Goal: Navigation & Orientation: Find specific page/section

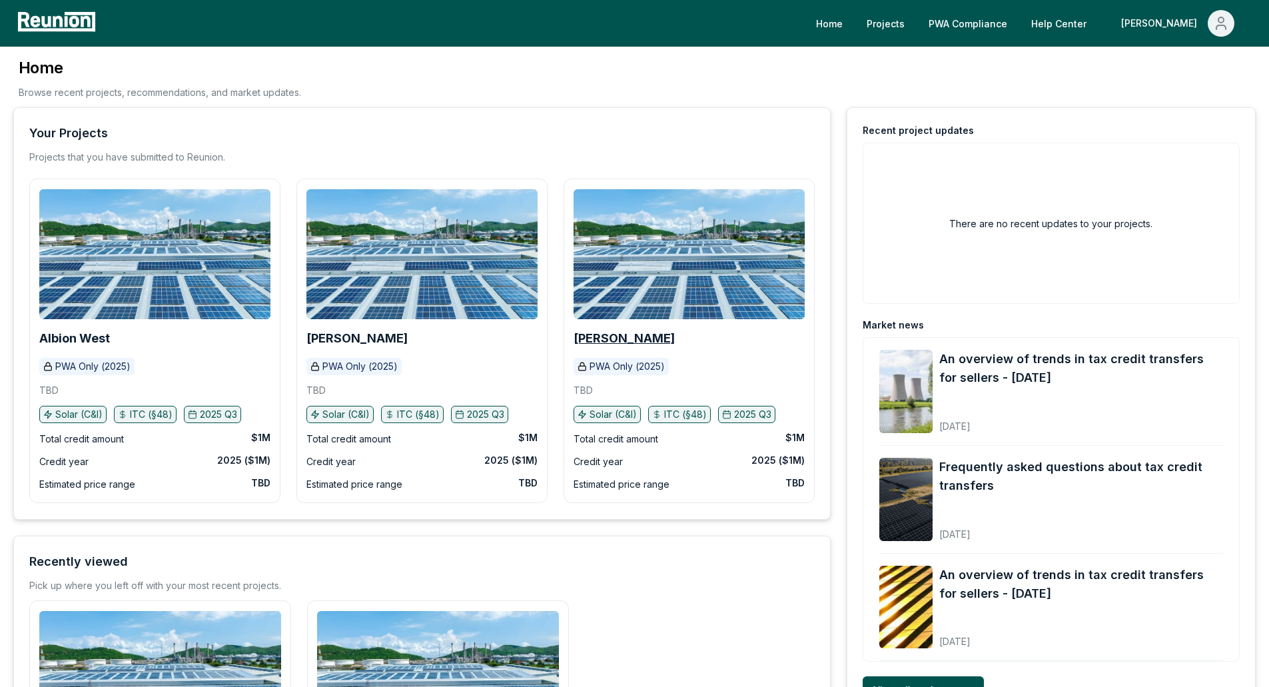
click at [605, 337] on b "[PERSON_NAME]" at bounding box center [623, 338] width 101 height 14
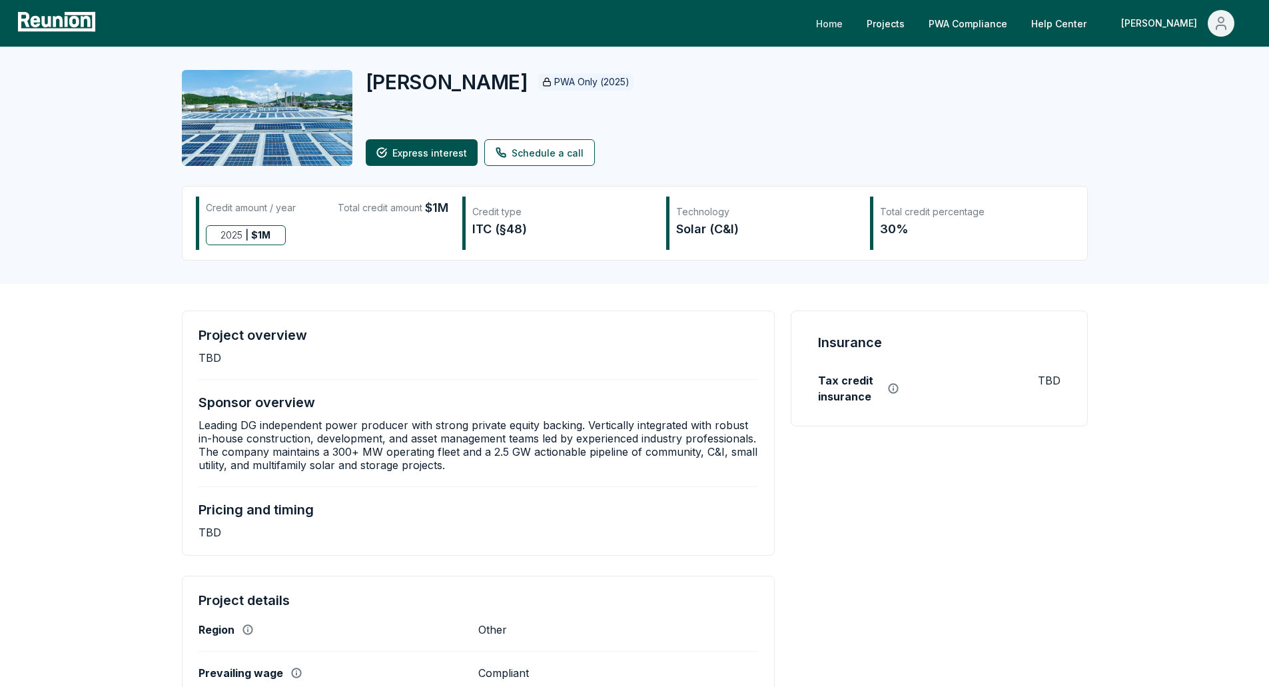
click at [853, 21] on link "Home" at bounding box center [829, 23] width 48 height 27
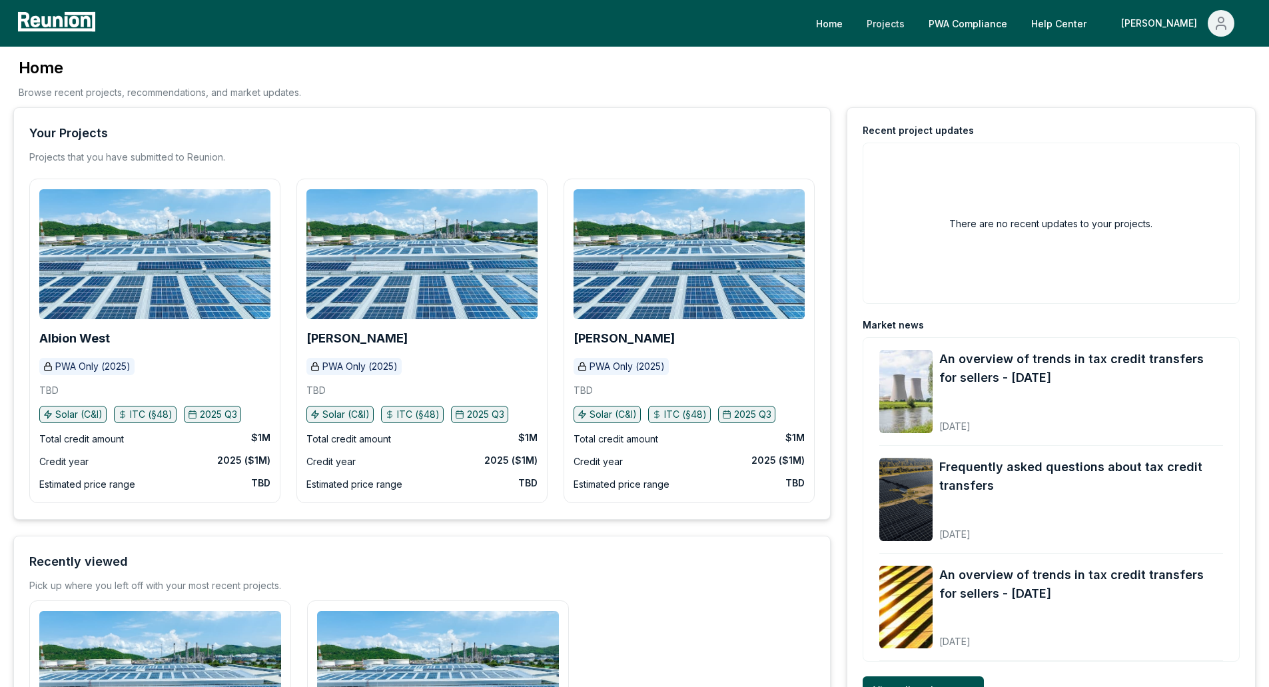
click at [915, 24] on link "Projects" at bounding box center [885, 23] width 59 height 27
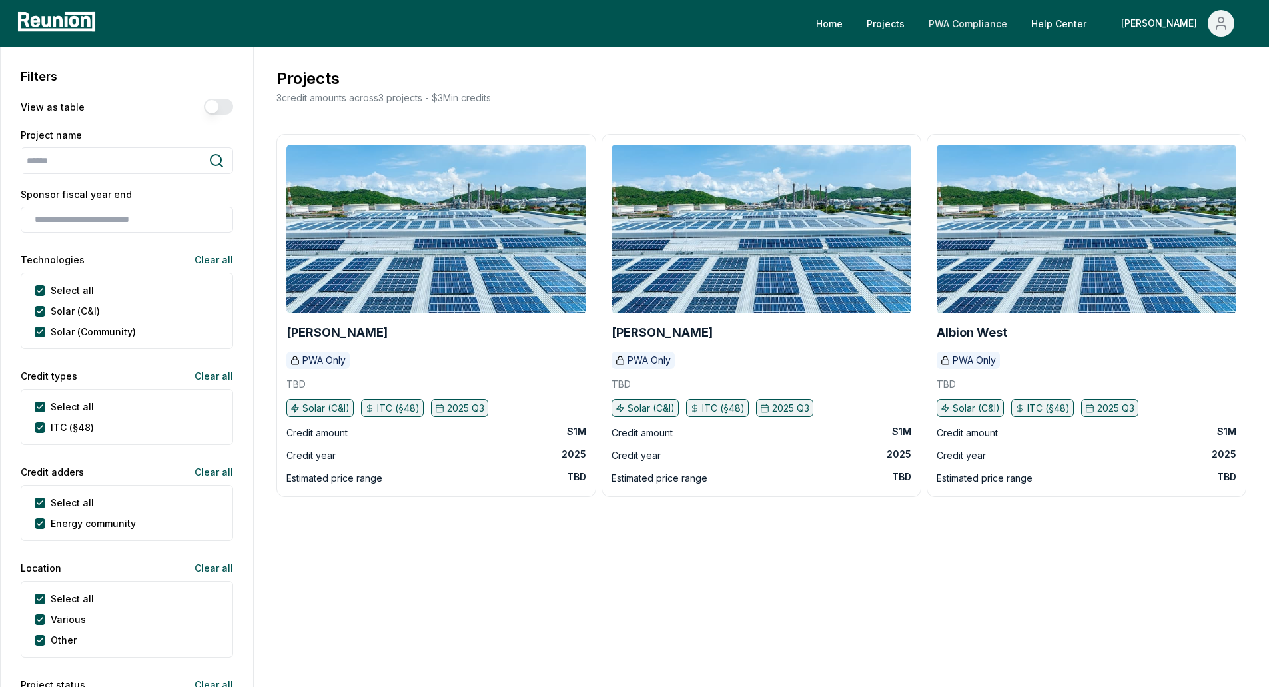
click at [1011, 21] on link "PWA Compliance" at bounding box center [968, 23] width 100 height 27
